Goal: Find specific page/section: Find specific page/section

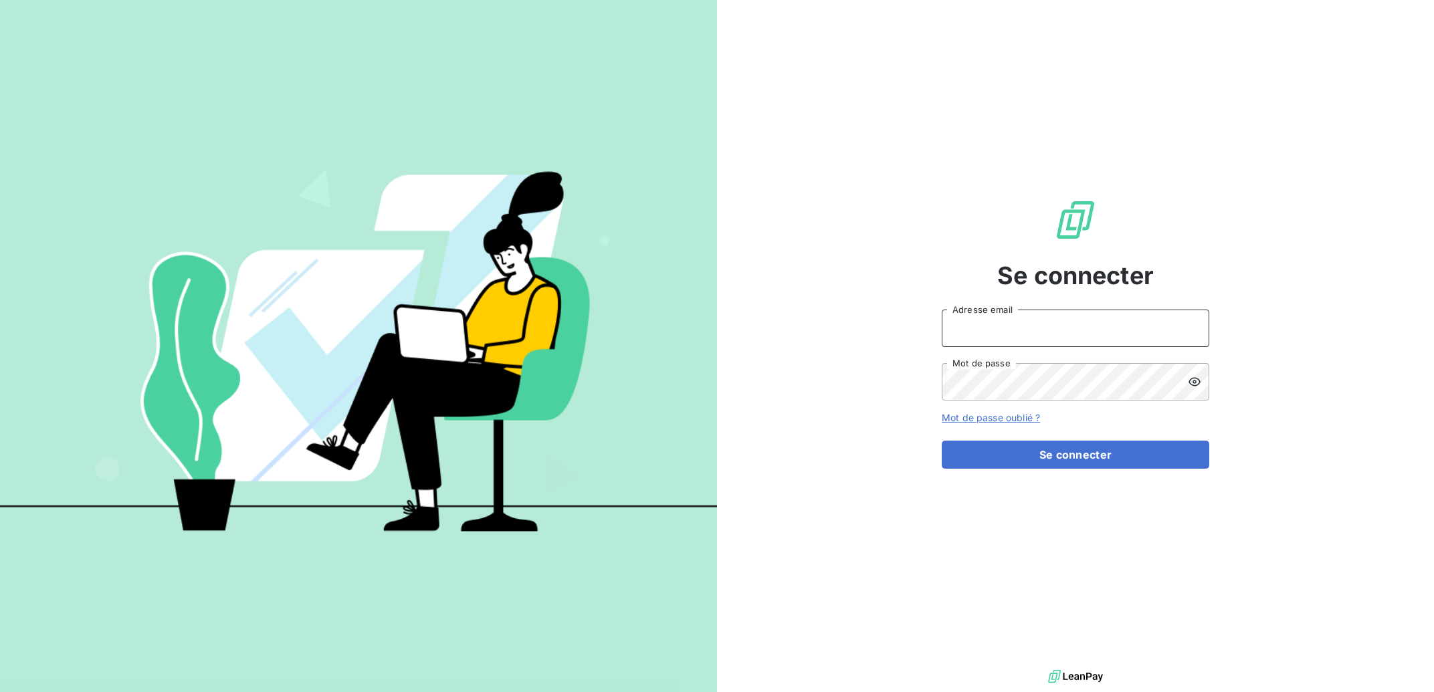
click at [984, 319] on input "Adresse email" at bounding box center [1076, 328] width 268 height 37
click at [984, 320] on input "Adresse email" at bounding box center [1076, 328] width 268 height 37
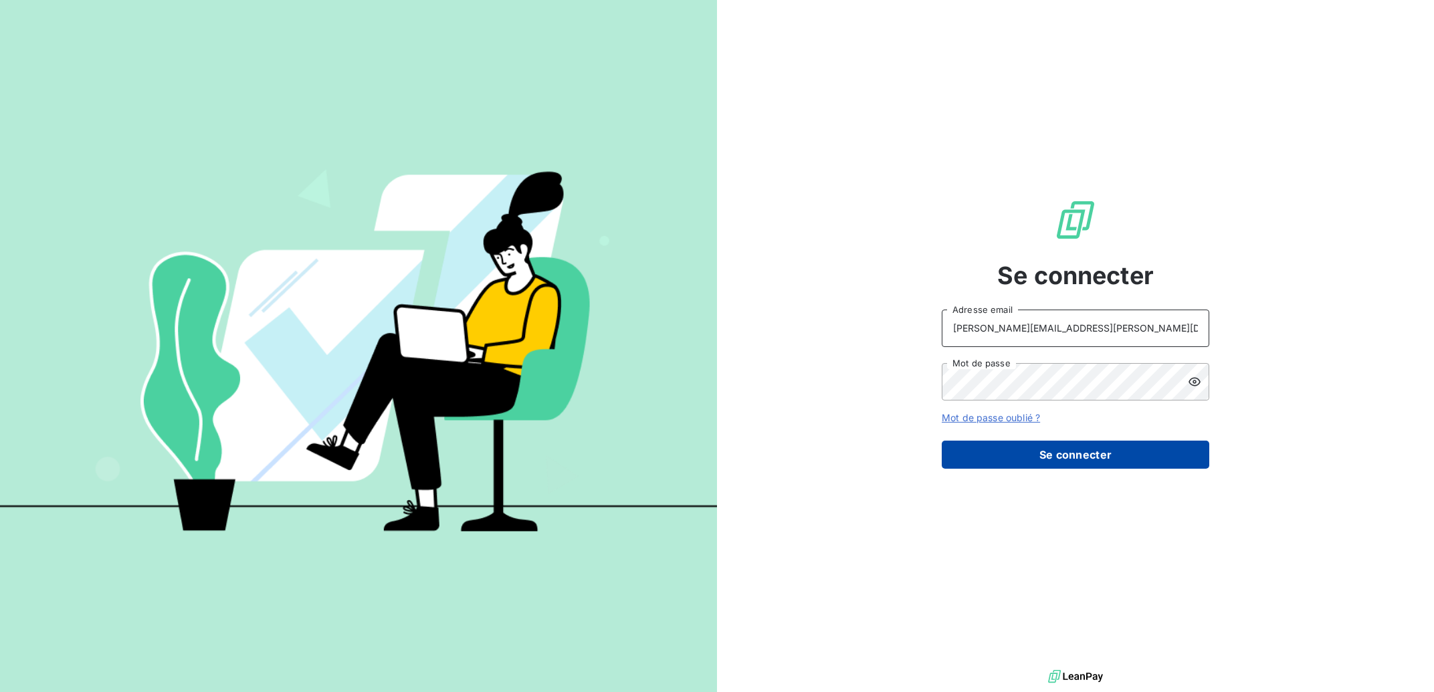
type input "[PERSON_NAME][EMAIL_ADDRESS][PERSON_NAME][DOMAIN_NAME]"
click at [1022, 463] on button "Se connecter" at bounding box center [1076, 455] width 268 height 28
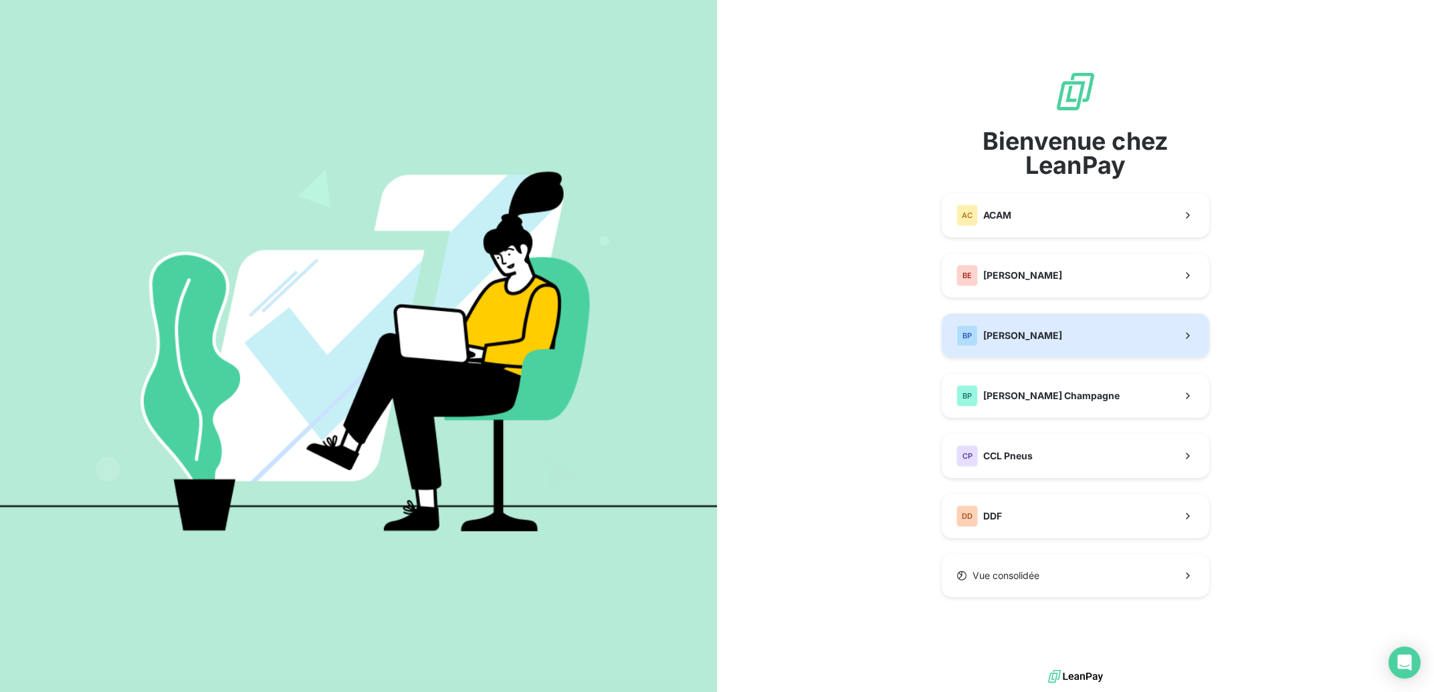
click at [1044, 335] on span "[PERSON_NAME]" at bounding box center [1022, 335] width 79 height 13
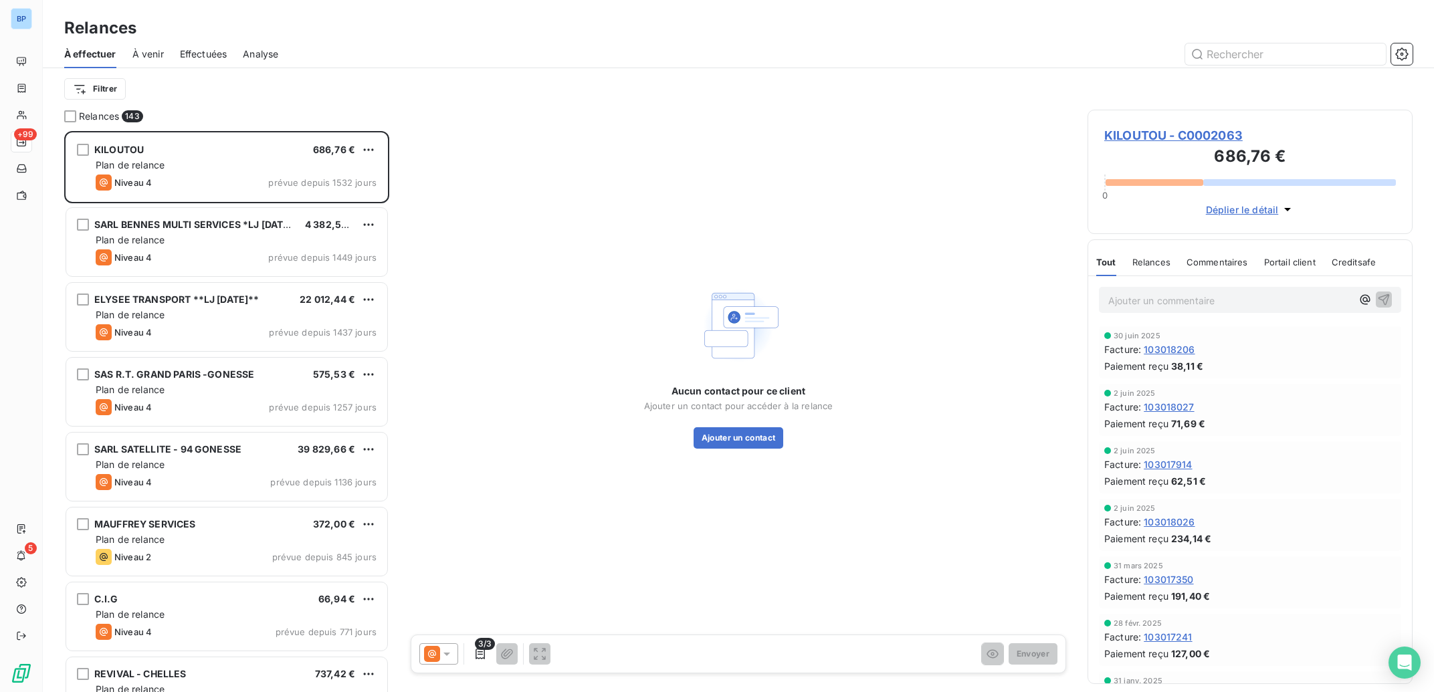
scroll to position [1, 1]
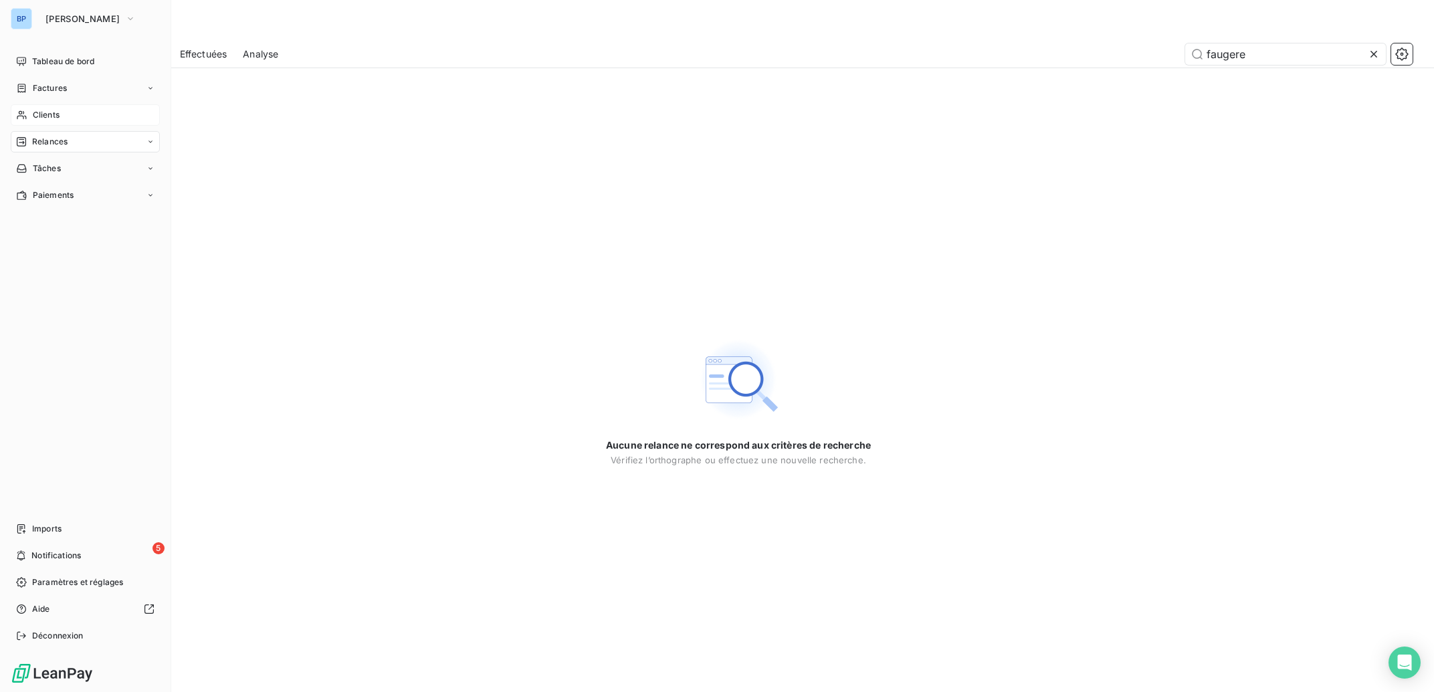
type input "faugere"
click at [52, 118] on span "Clients" at bounding box center [46, 115] width 27 height 12
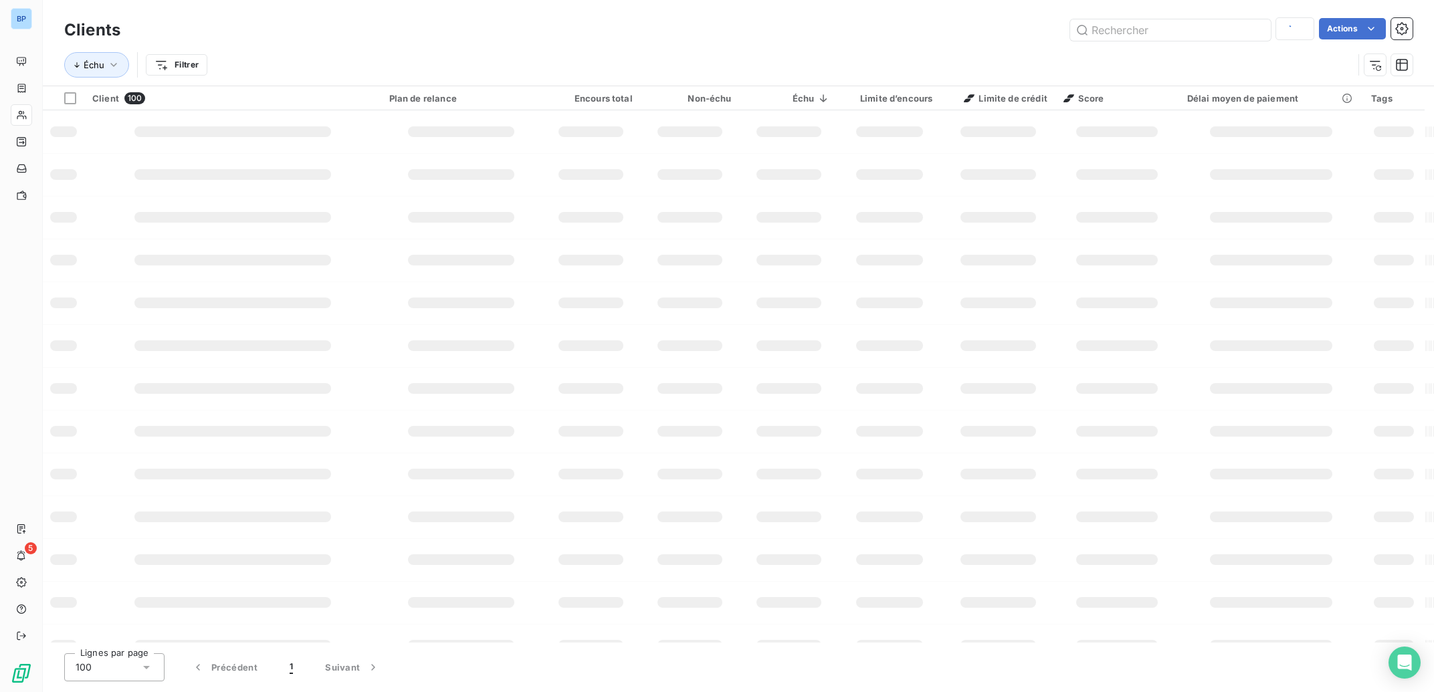
type input "alchimistes"
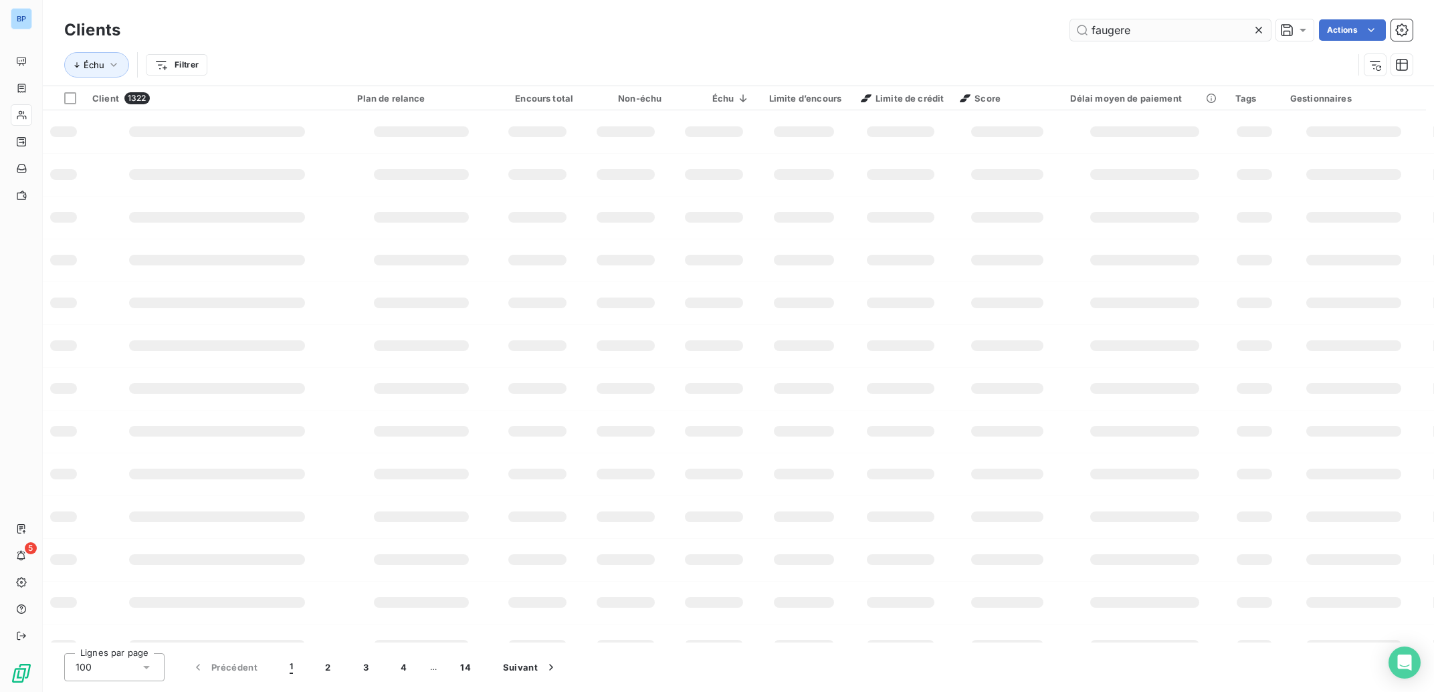
click at [1132, 27] on input "faugere" at bounding box center [1170, 29] width 201 height 21
click at [1125, 32] on input "faugere" at bounding box center [1170, 29] width 201 height 21
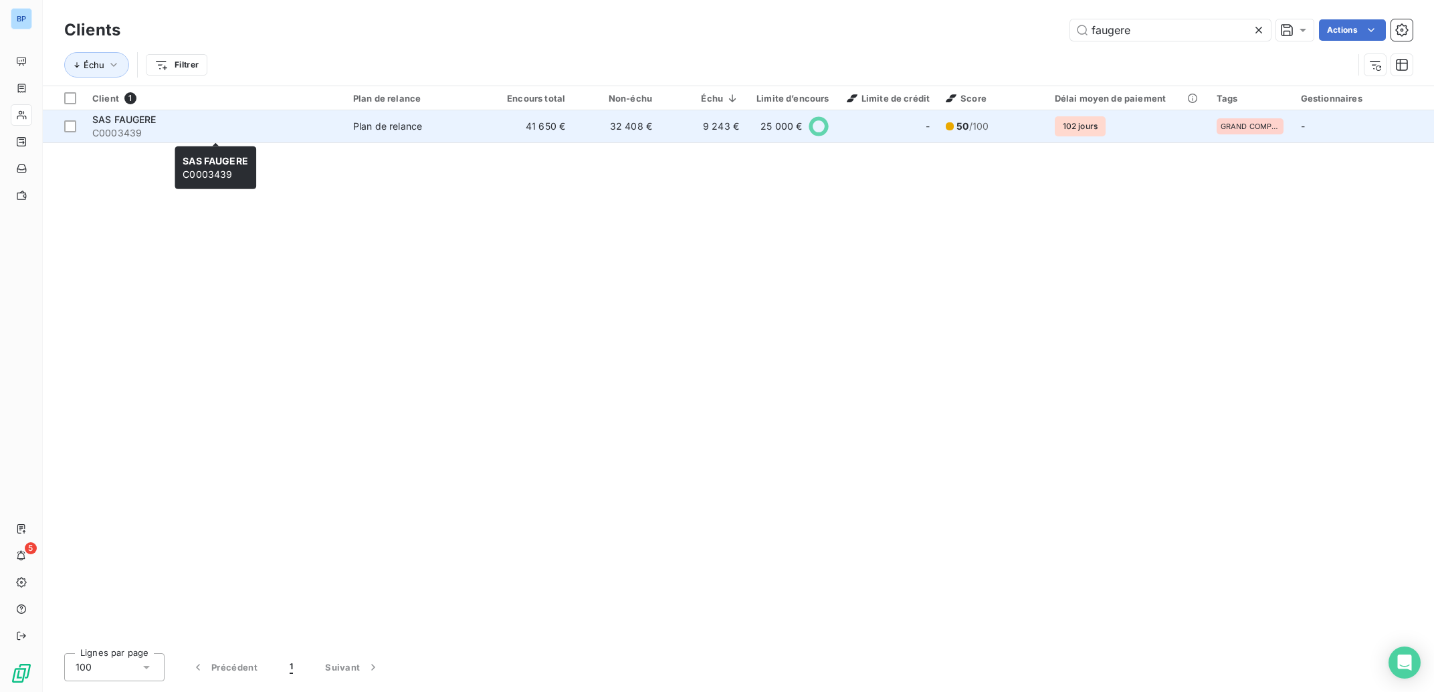
type input "faugere"
click at [119, 127] on span "C0003439" at bounding box center [214, 132] width 245 height 13
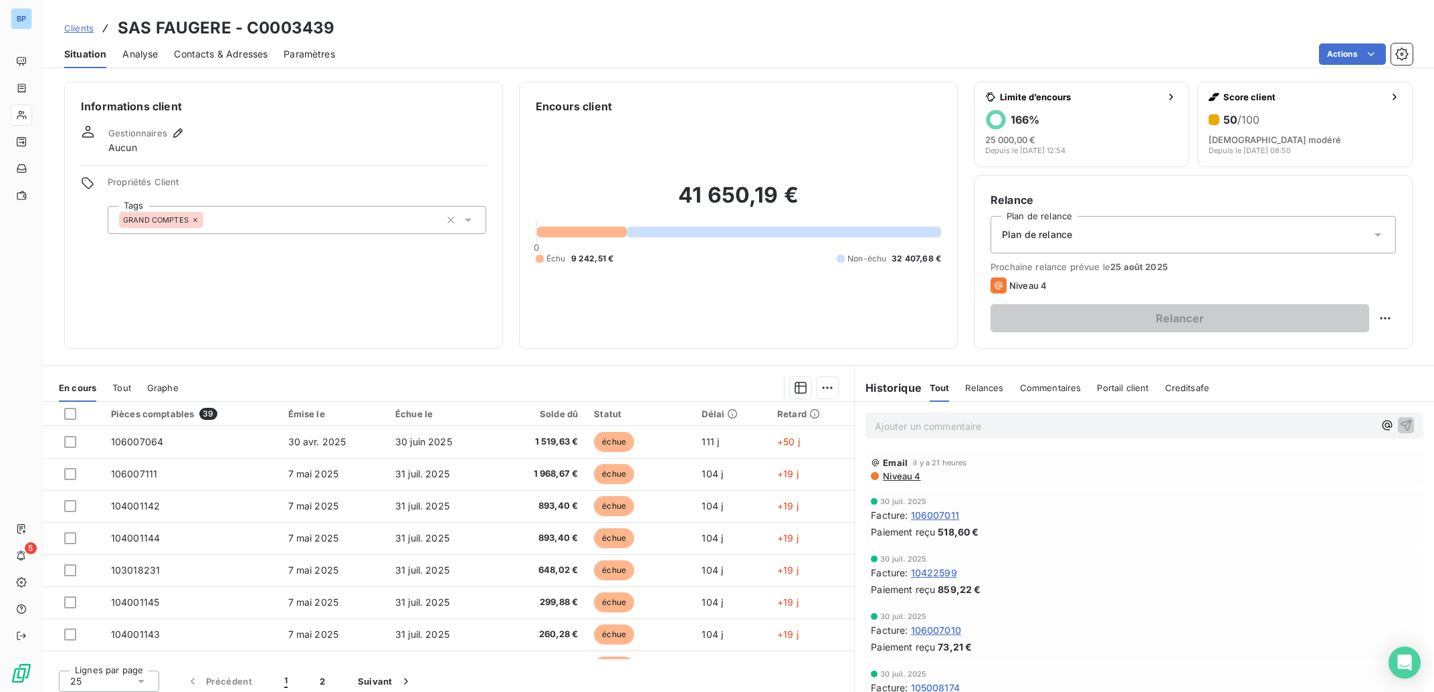
click at [897, 433] on p "Ajouter un commentaire ﻿" at bounding box center [1124, 426] width 499 height 17
